Goal: Task Accomplishment & Management: Complete application form

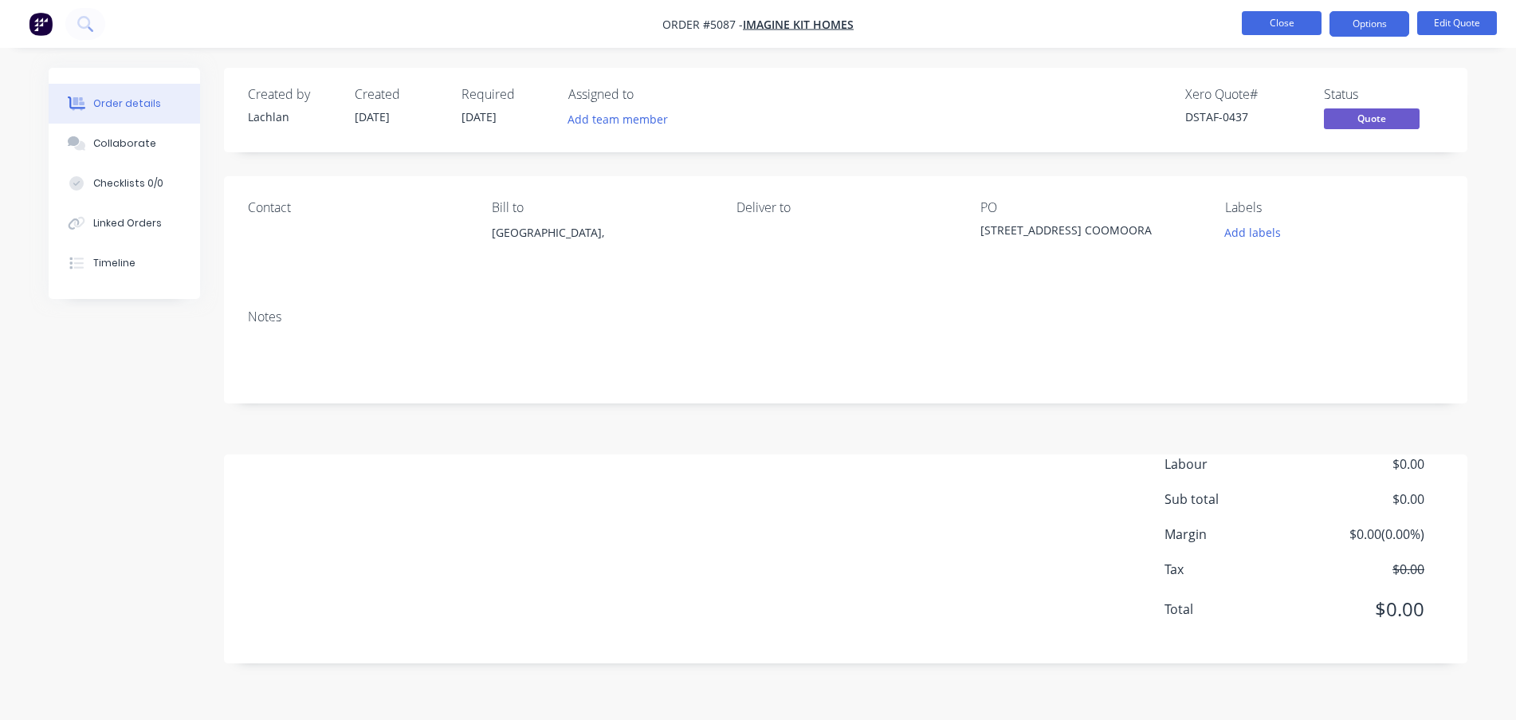
click at [1265, 23] on button "Close" at bounding box center [1282, 23] width 80 height 24
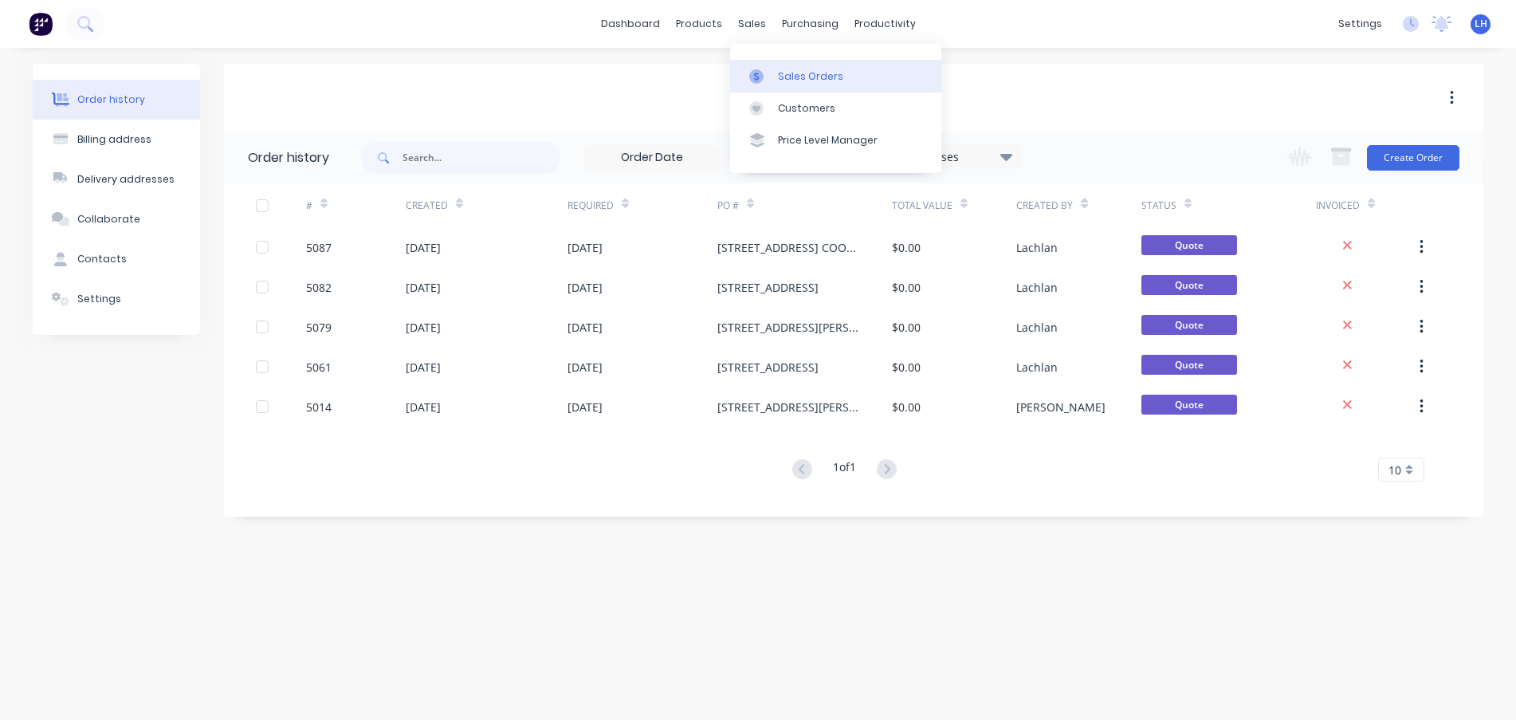
click at [772, 77] on div at bounding box center [761, 76] width 24 height 14
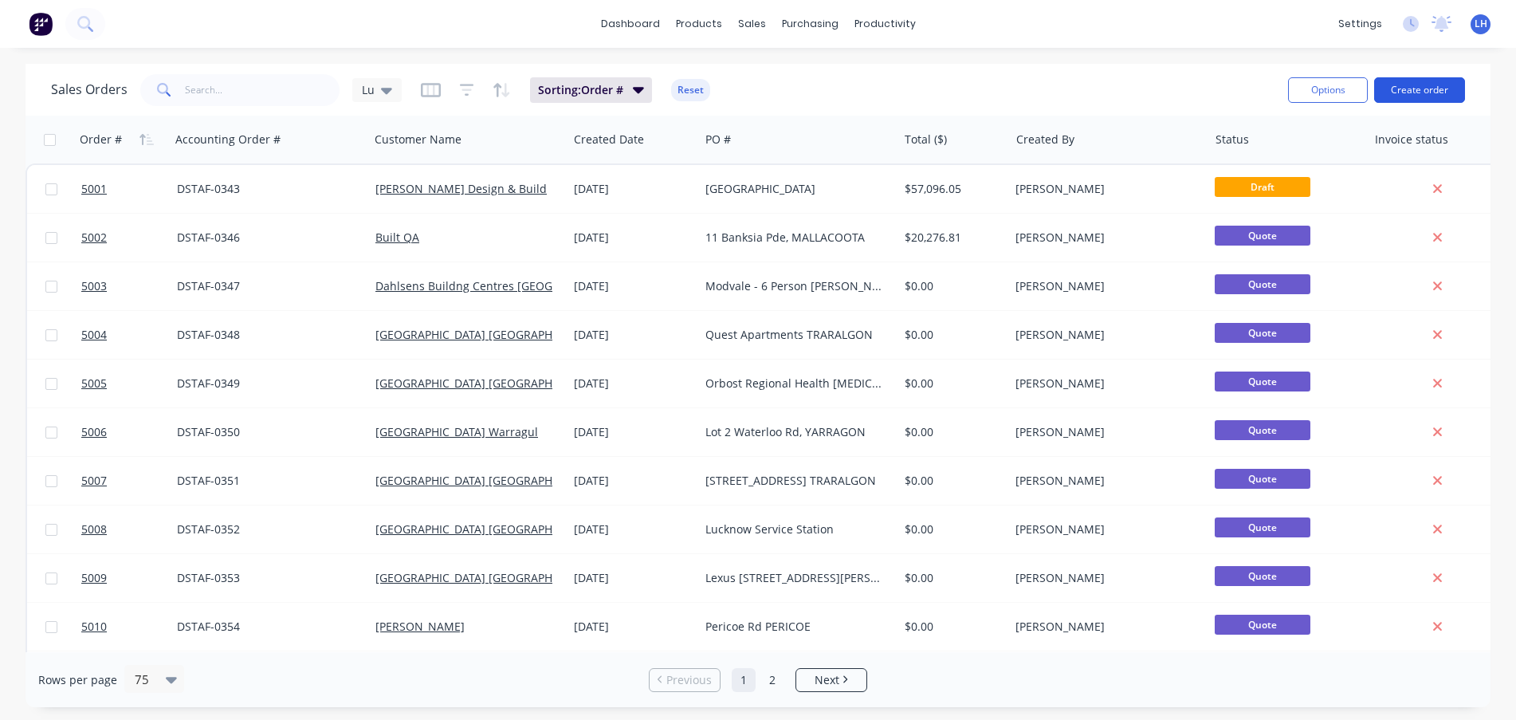
click at [1438, 93] on button "Create order" at bounding box center [1419, 89] width 91 height 25
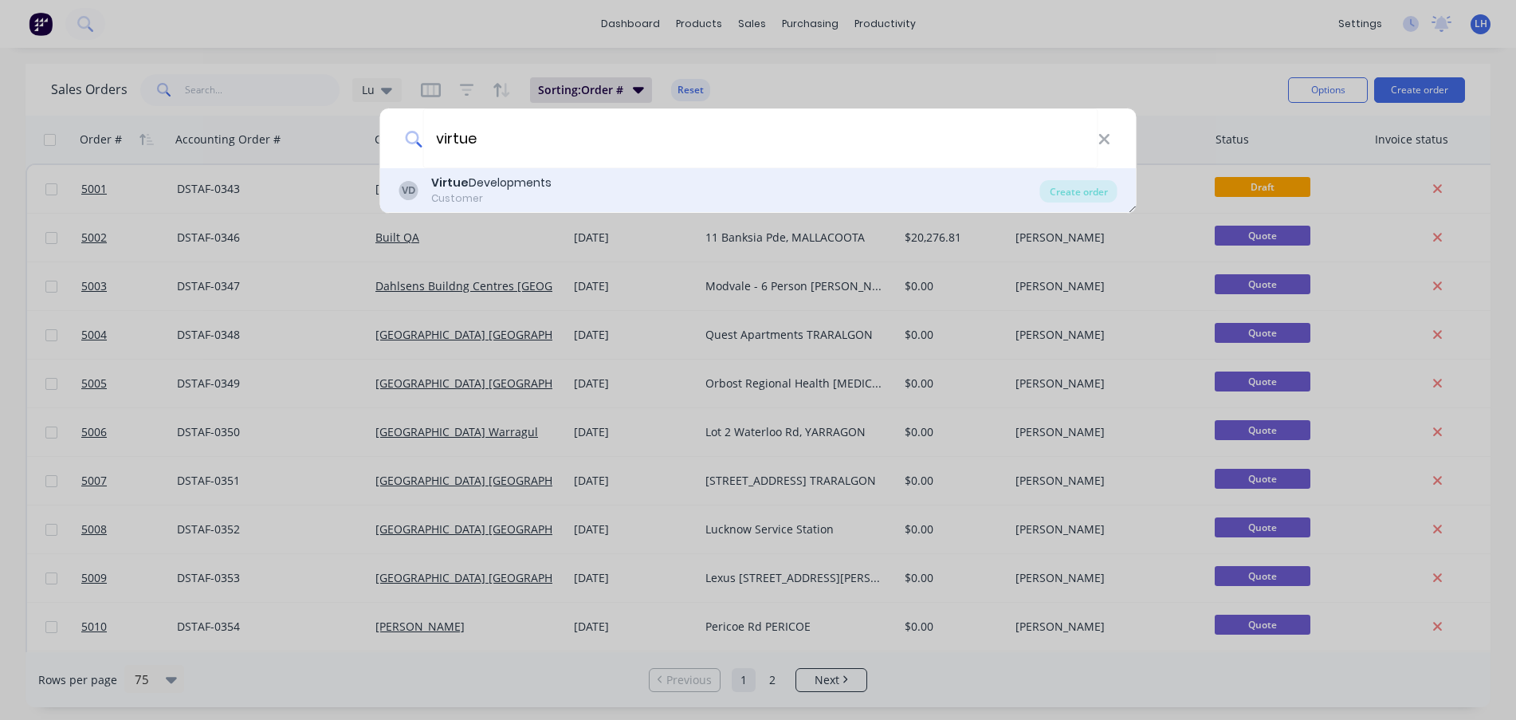
type input "virtue"
click at [504, 186] on div "Virtue Developments" at bounding box center [491, 183] width 120 height 17
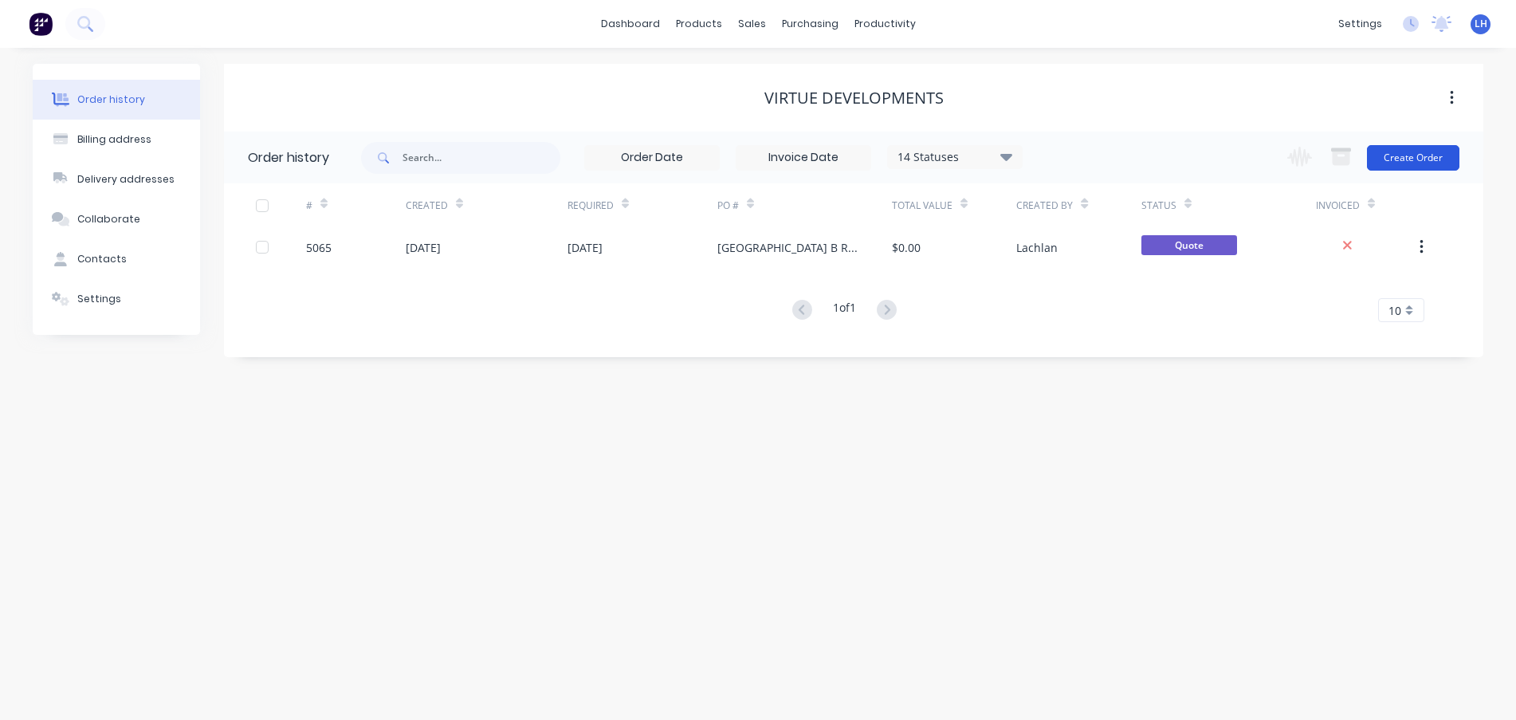
click at [1411, 151] on button "Create Order" at bounding box center [1413, 157] width 92 height 25
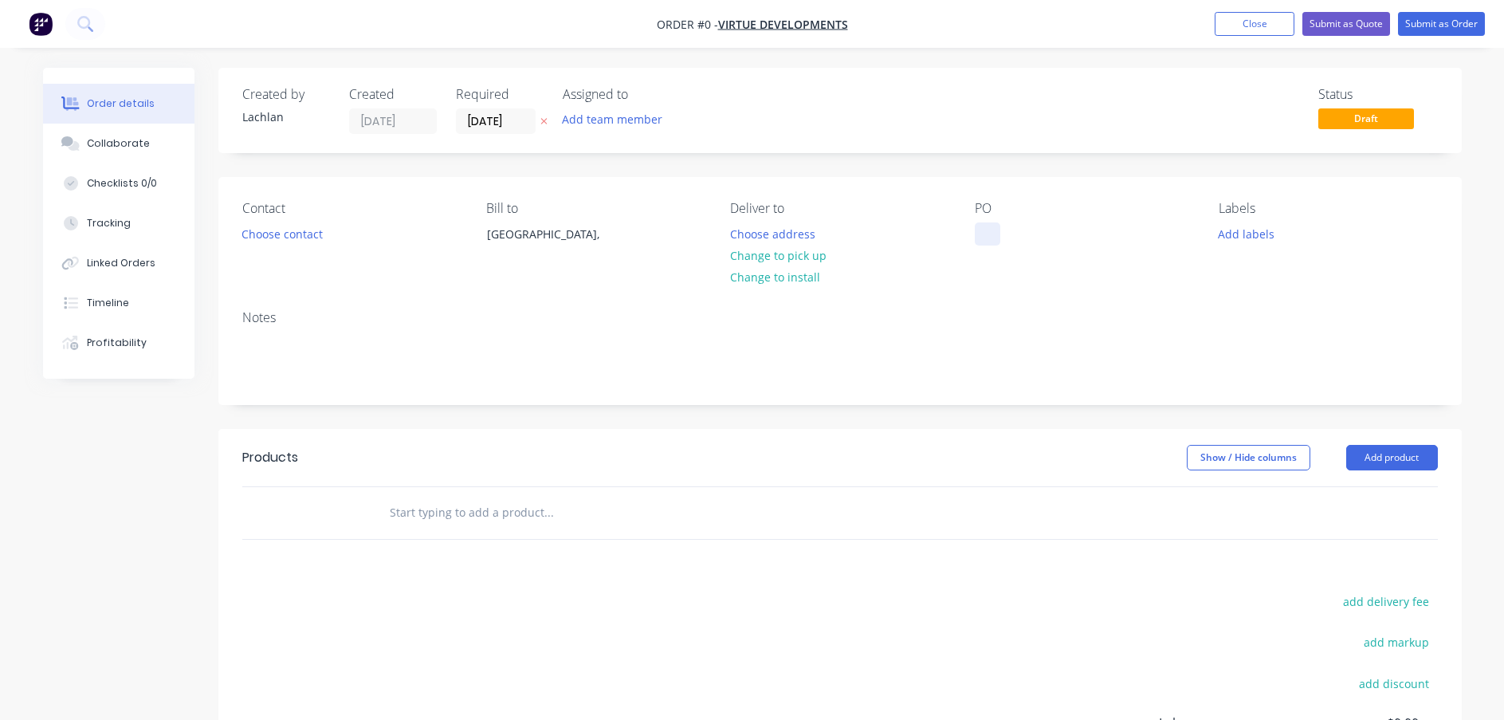
click at [986, 239] on div at bounding box center [987, 233] width 25 height 23
click at [1140, 329] on div "Notes" at bounding box center [839, 350] width 1243 height 107
click at [1332, 13] on button "Submit as Quote" at bounding box center [1346, 24] width 88 height 24
